Goal: Feedback & Contribution: Submit feedback/report problem

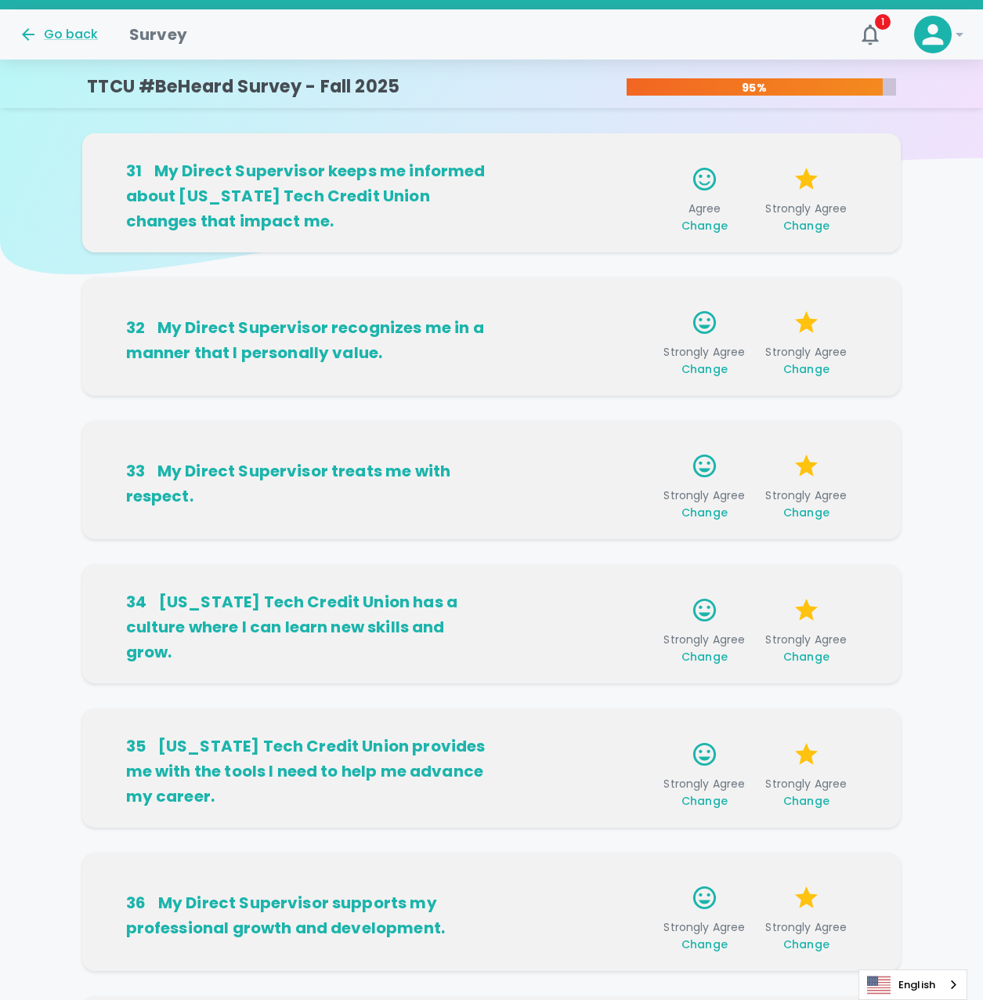
scroll to position [702, 0]
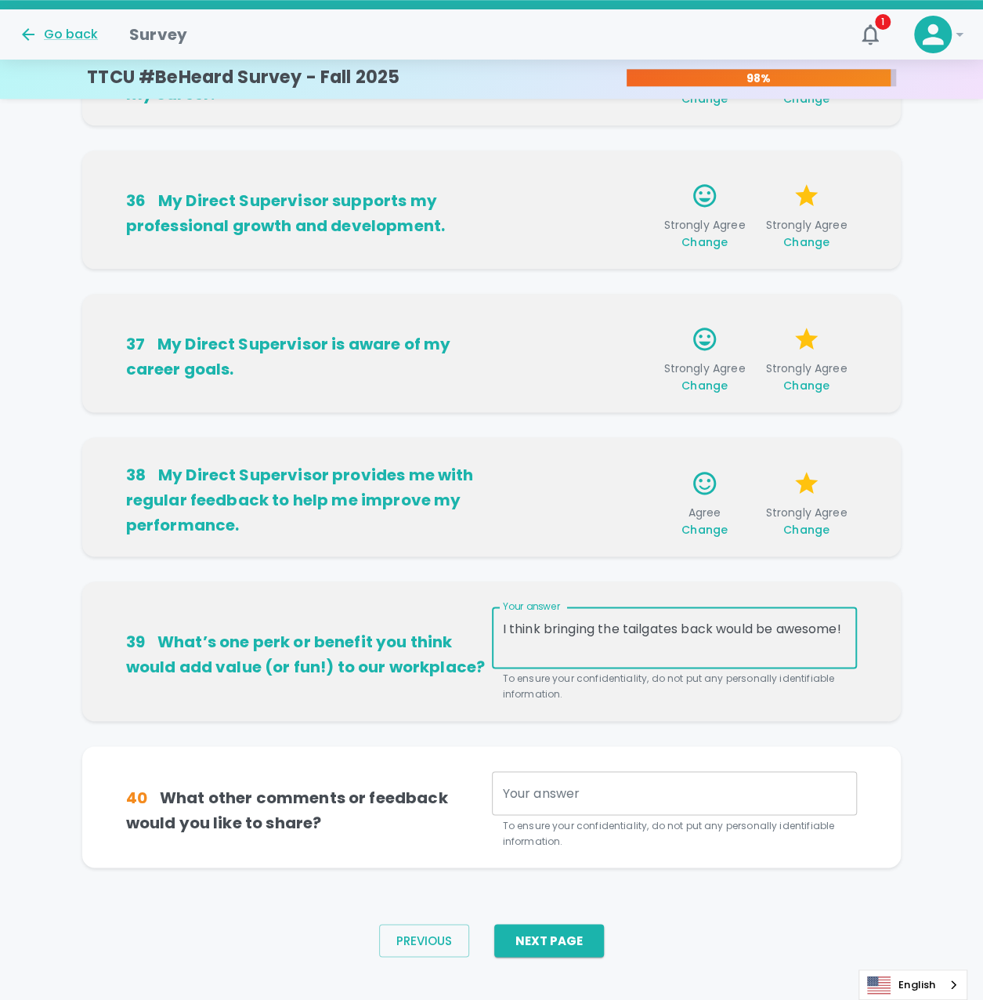
type textarea "I think bringing the tailgates back would be awesome!"
click at [565, 793] on textarea "Your answer" at bounding box center [675, 793] width 344 height 18
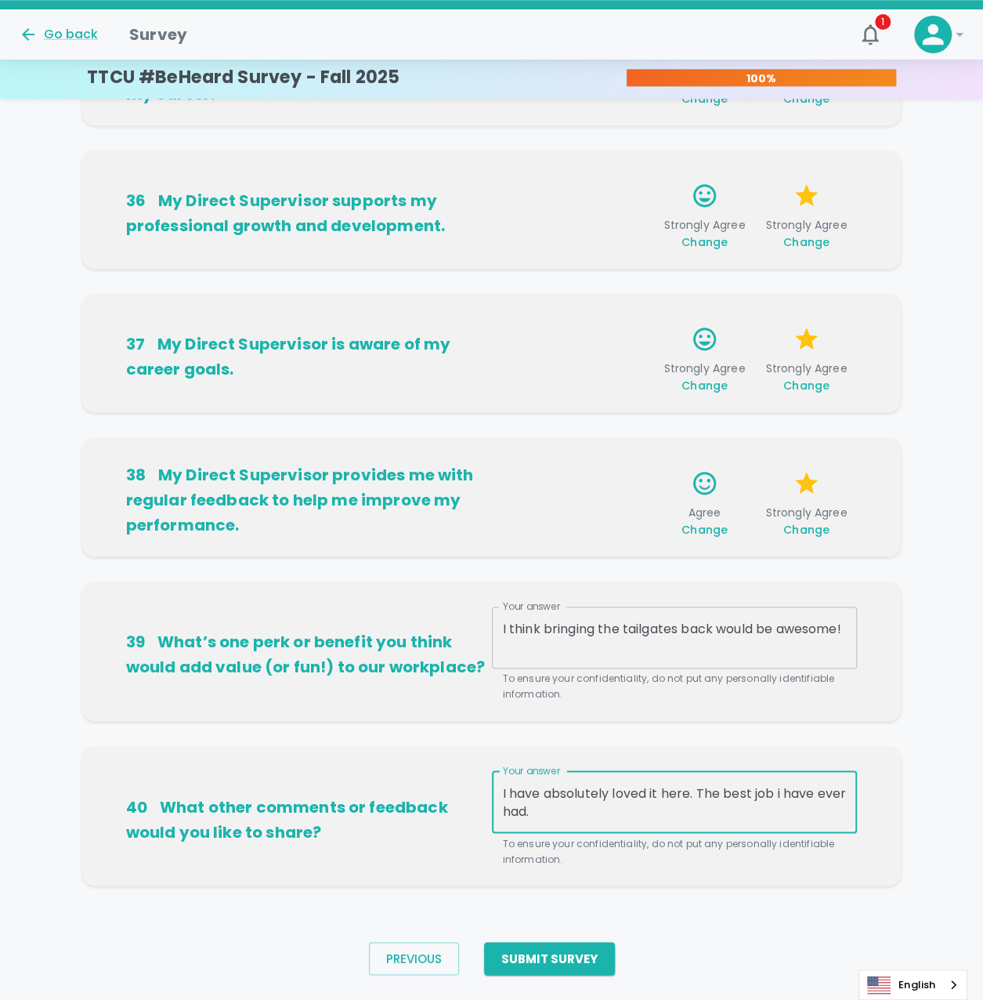
click at [722, 786] on textarea "I have absolutely loved it here. The best job i have ever had." at bounding box center [675, 802] width 344 height 36
click at [614, 806] on textarea "I have absolutely loved it here. This is the best job I have ever had." at bounding box center [675, 802] width 344 height 36
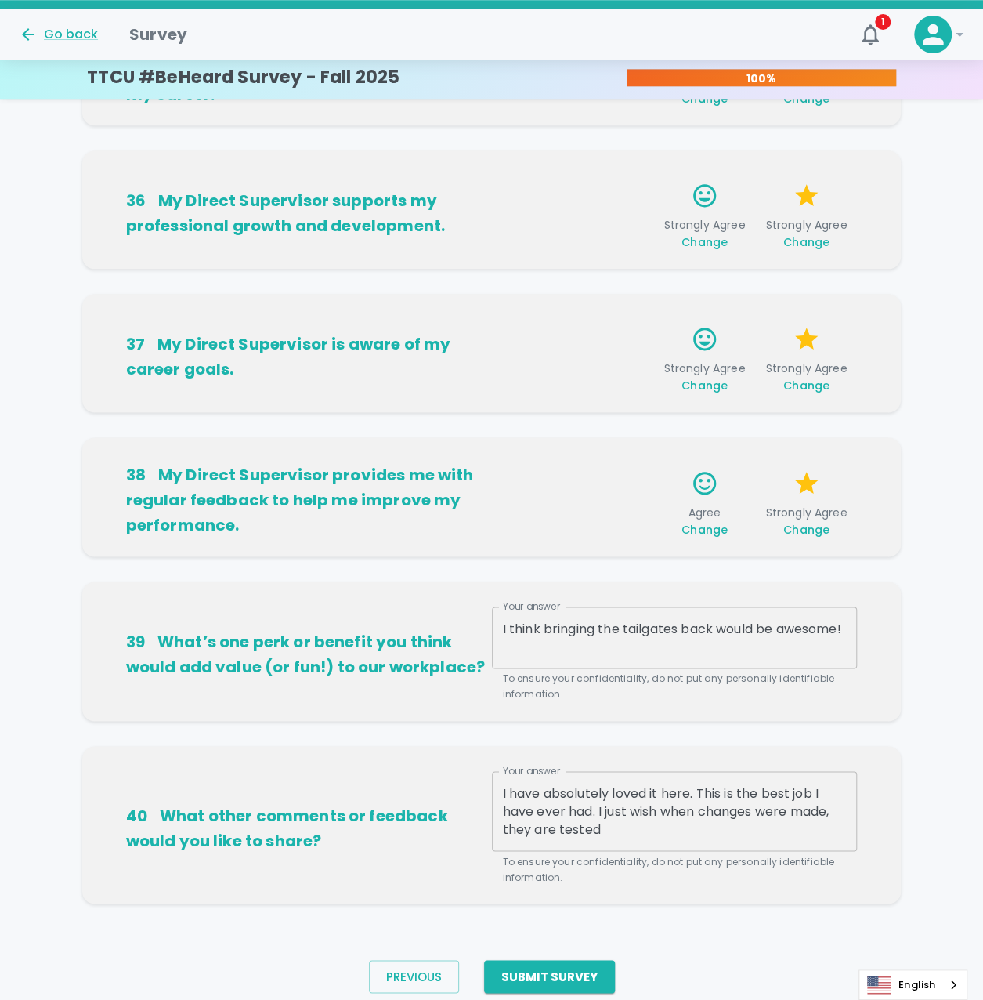
click at [700, 840] on div "I have absolutely loved it here. This is the best job I have ever had. I just w…" at bounding box center [675, 811] width 366 height 80
click at [677, 828] on textarea "I have absolutely loved it here. This is the best job I have ever had. I just w…" at bounding box center [675, 811] width 344 height 54
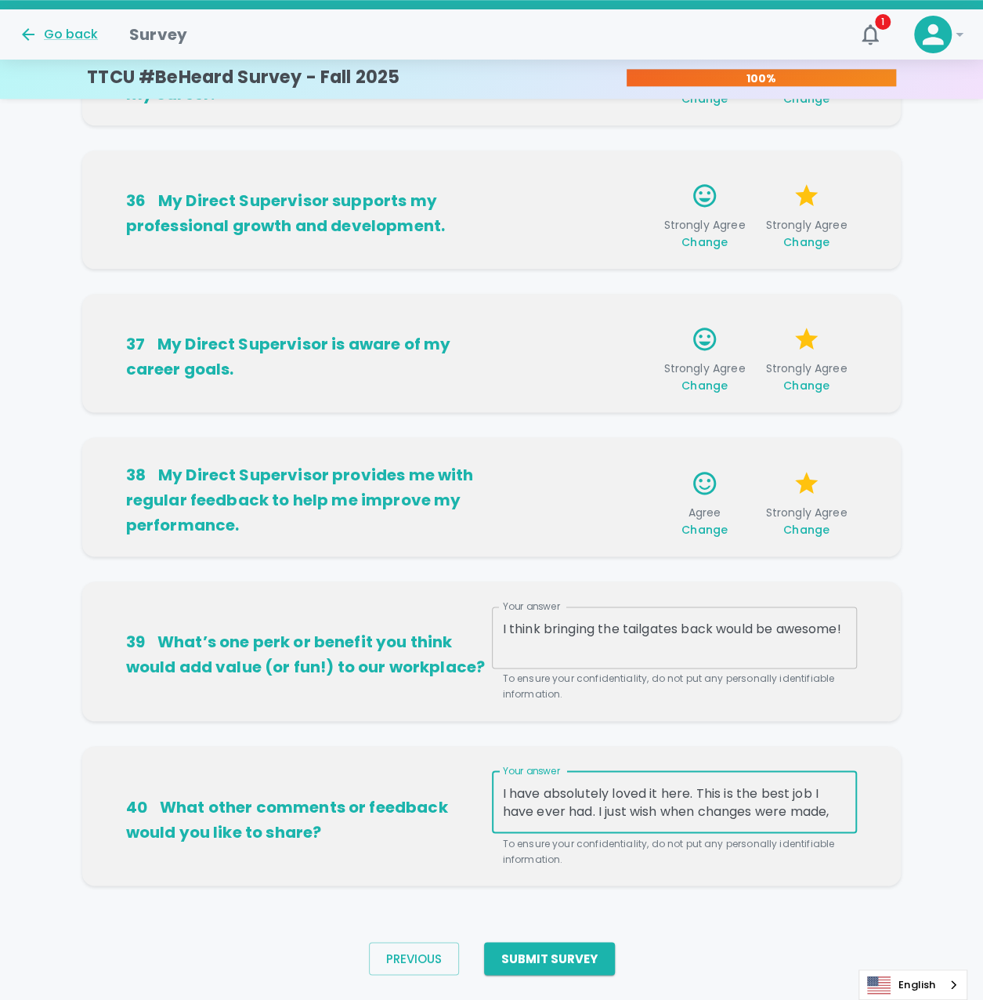
click at [795, 809] on textarea "I have absolutely loved it here. This is the best job I have ever had. I just w…" at bounding box center [675, 802] width 344 height 36
click at [845, 809] on textarea "I have absolutely loved it here. This is the best job I have ever had. I just w…" at bounding box center [675, 802] width 344 height 36
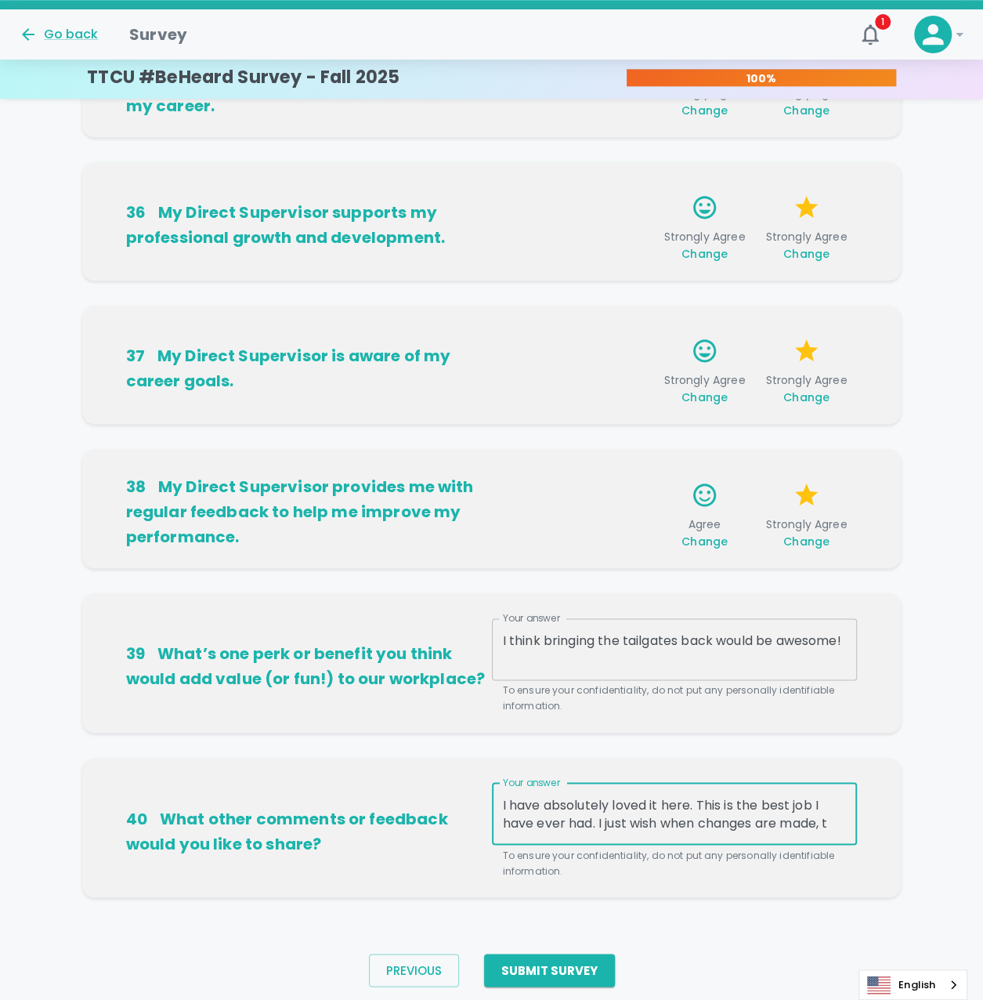
scroll to position [738, 0]
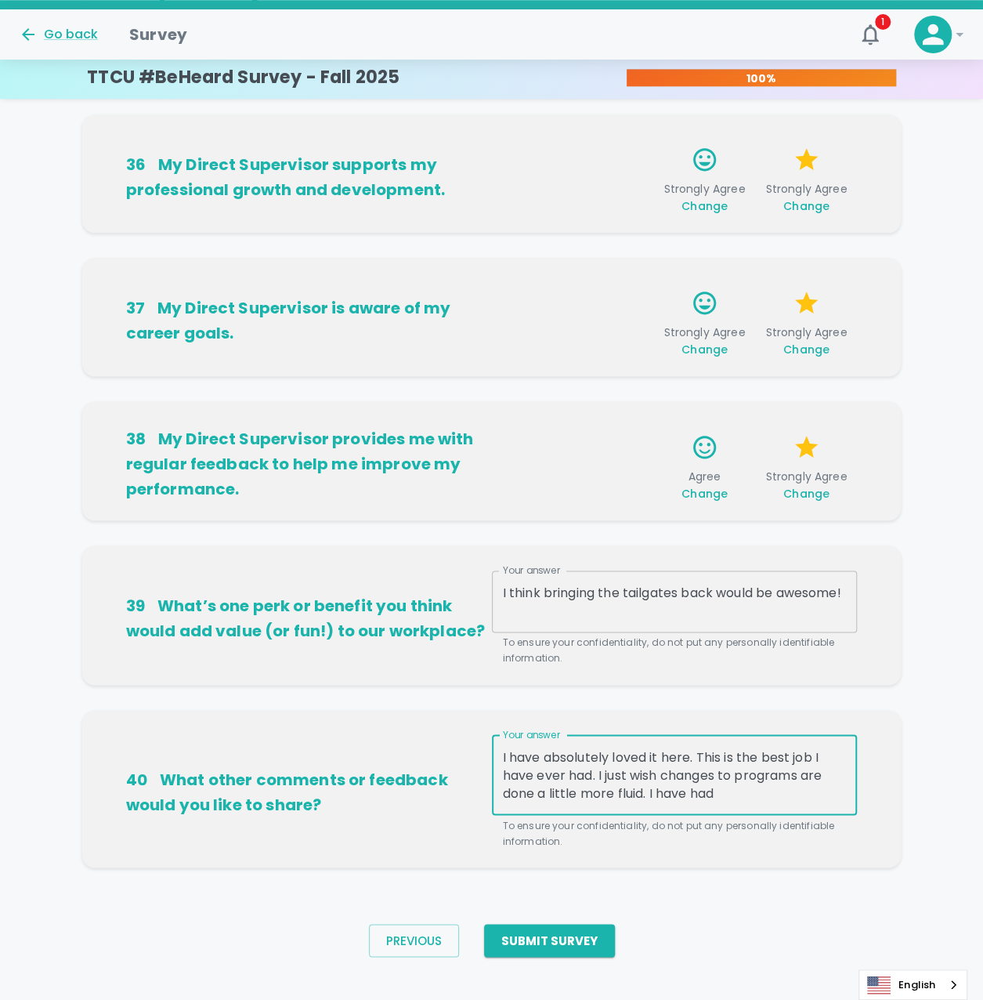
click at [810, 779] on textarea "I have absolutely loved it here. This is the best job I have ever had. I just w…" at bounding box center [675, 775] width 344 height 54
click at [785, 791] on textarea "I have absolutely loved it here. This is the best job I have ever had. I just w…" at bounding box center [675, 775] width 344 height 54
click at [747, 786] on textarea "I have absolutely loved it here. This is the best job I have ever had. I just w…" at bounding box center [675, 775] width 344 height 54
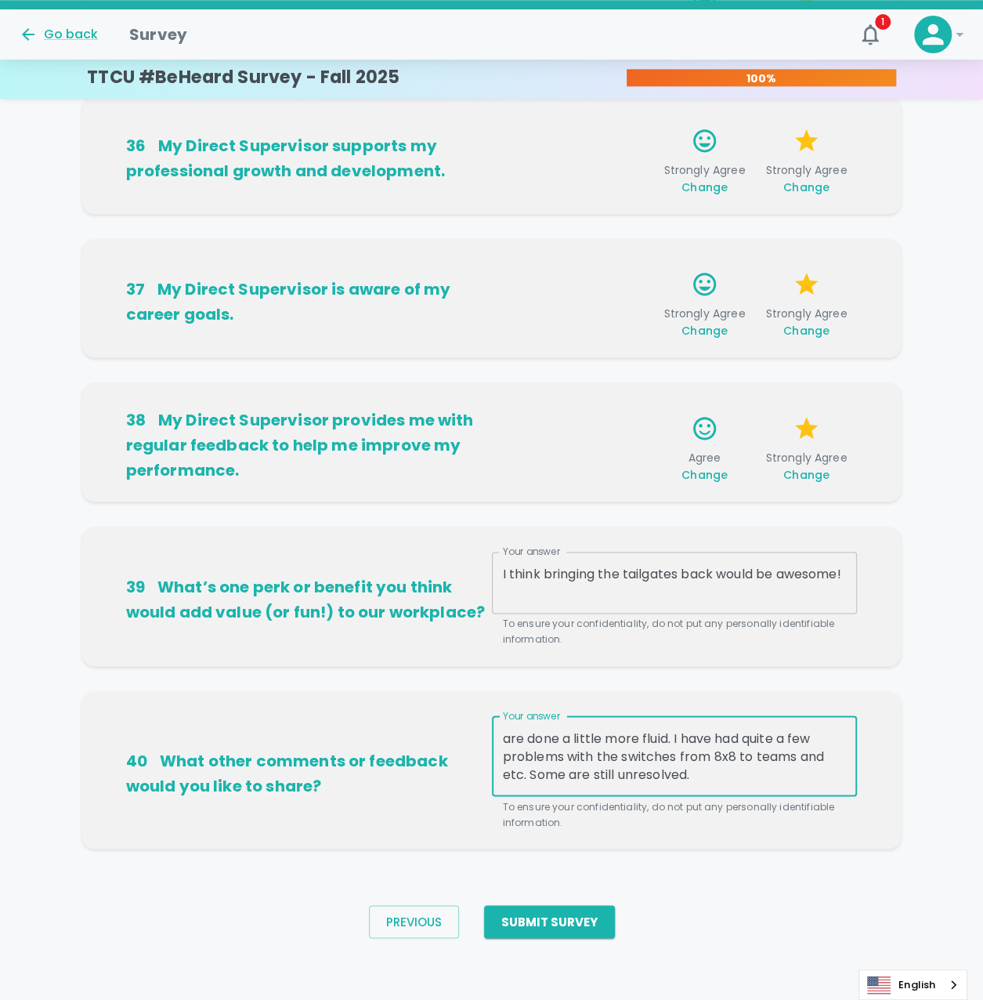
scroll to position [0, 0]
click at [534, 773] on textarea "I have absolutely loved it here. This is the best job I have ever had. I just w…" at bounding box center [675, 756] width 344 height 54
click at [708, 774] on textarea "I have absolutely loved it here. This is the best job I have ever had. I just w…" at bounding box center [675, 756] width 344 height 54
click at [751, 770] on textarea "I have absolutely loved it here. This is the best job I have ever had. I just w…" at bounding box center [675, 756] width 344 height 54
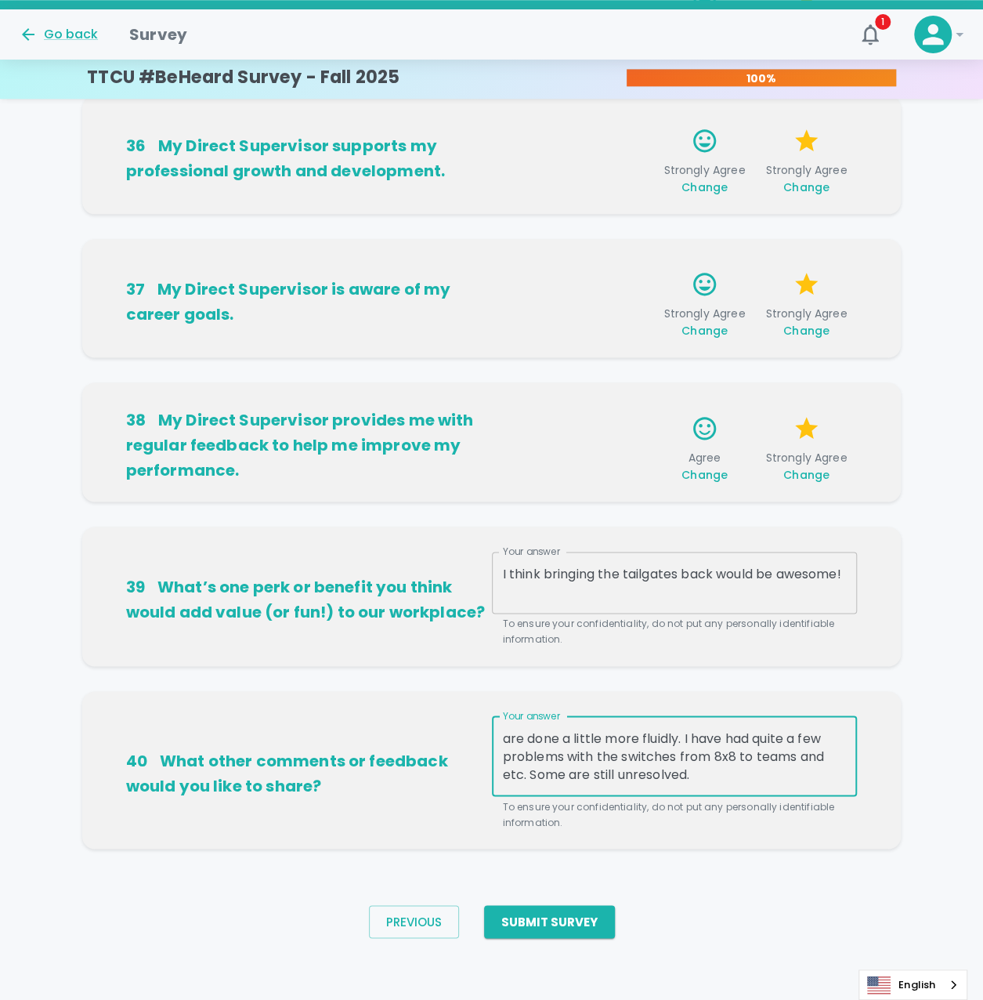
type textarea "I have absolutely loved it here. This is the best job I have ever had. I just w…"
click at [732, 773] on textarea "I have absolutely loved it here. This is the best job I have ever had. I just w…" at bounding box center [675, 756] width 344 height 54
click at [743, 770] on textarea "I have absolutely loved it here. This is the best job I have ever had. I just w…" at bounding box center [675, 756] width 344 height 54
click at [745, 778] on textarea "I have absolutely loved it here. This is the best job I have ever had. I just w…" at bounding box center [675, 756] width 344 height 54
click at [566, 920] on button "Submit Survey" at bounding box center [549, 921] width 131 height 33
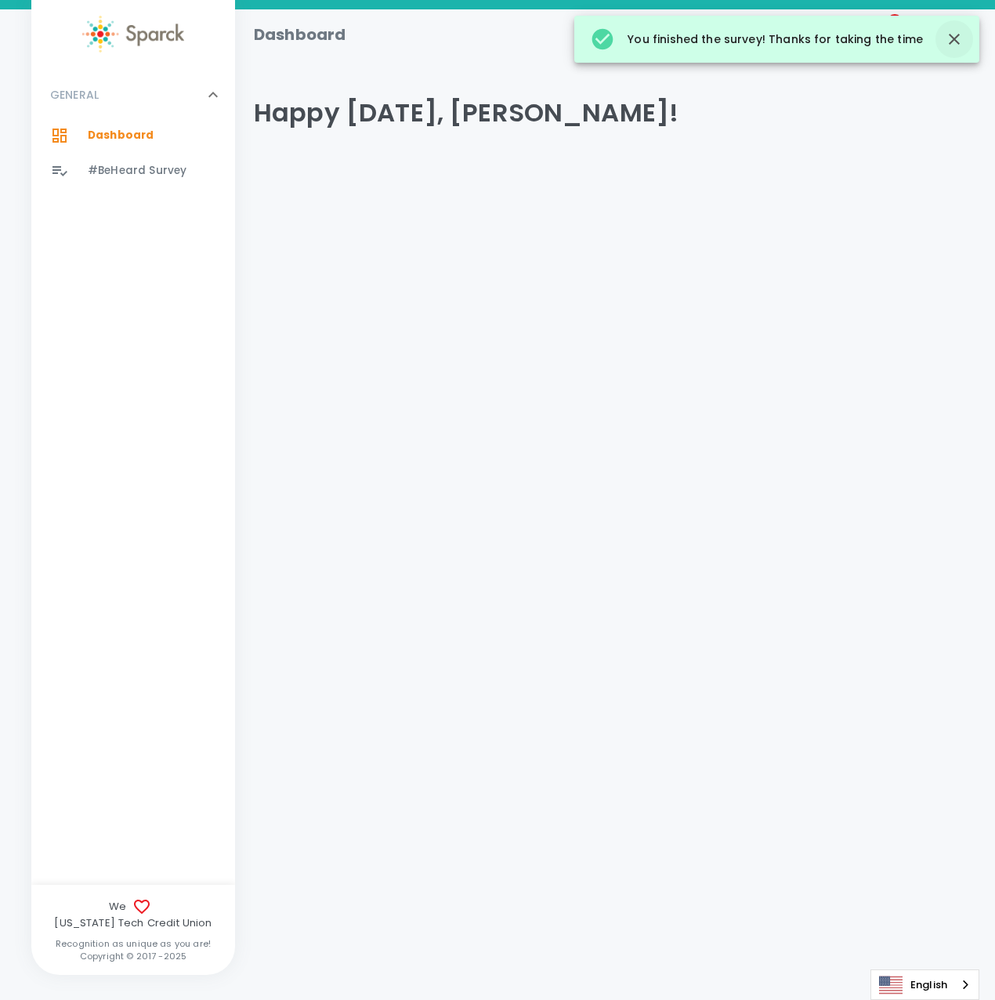
click at [963, 45] on icon "button" at bounding box center [954, 39] width 19 height 19
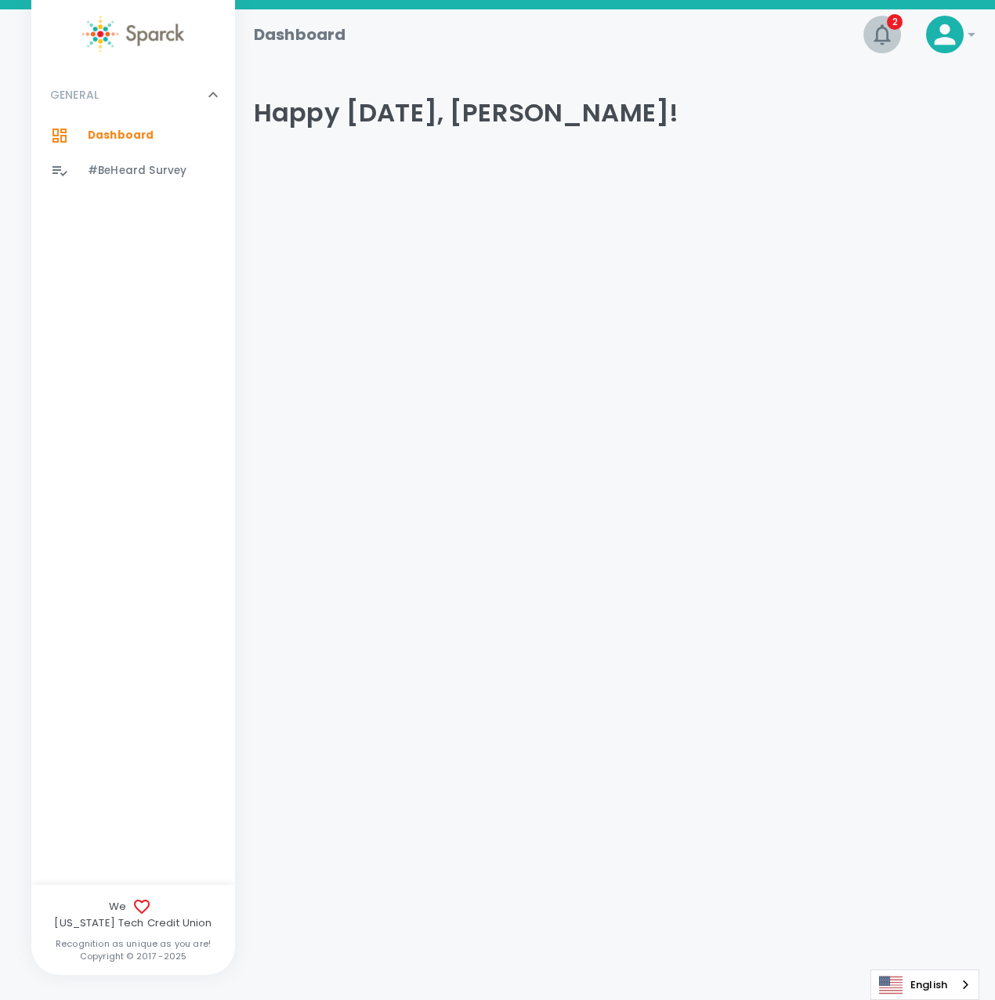
click at [893, 29] on span "2" at bounding box center [895, 22] width 16 height 16
